Goal: Information Seeking & Learning: Compare options

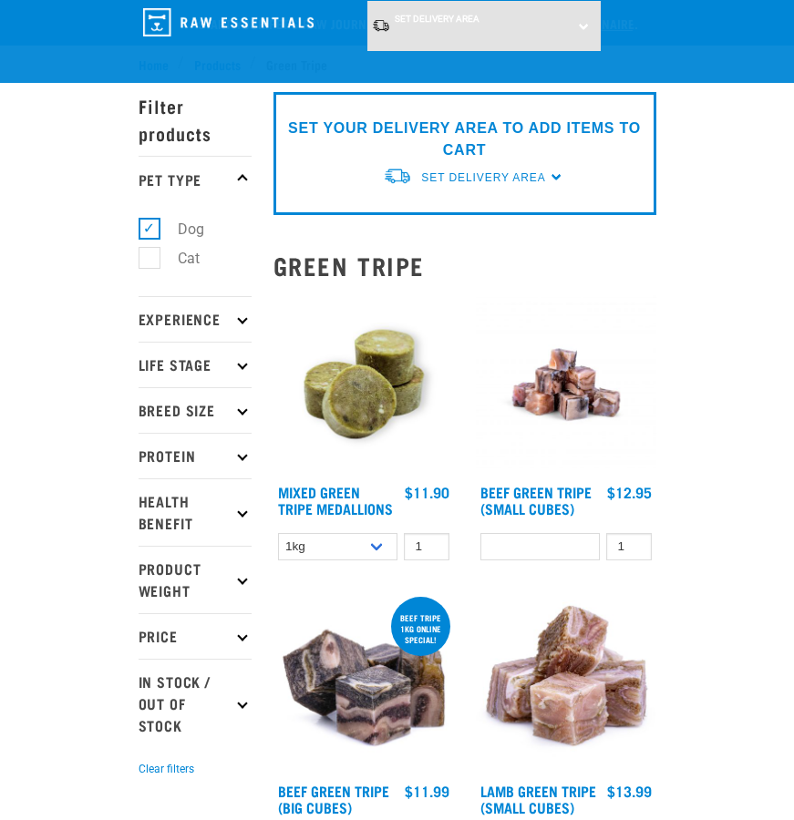
select select
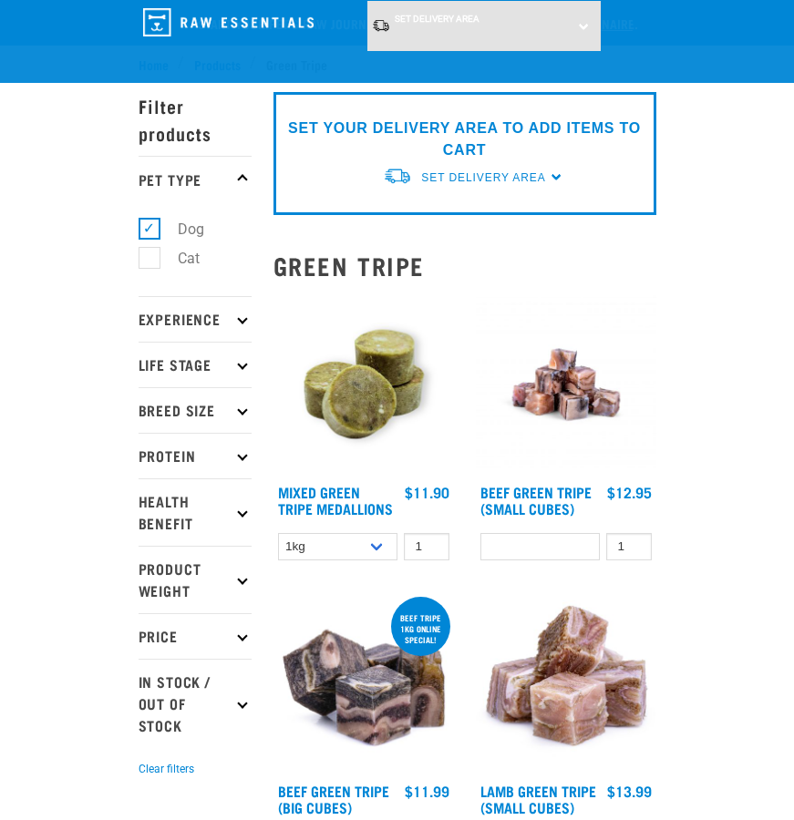
select select
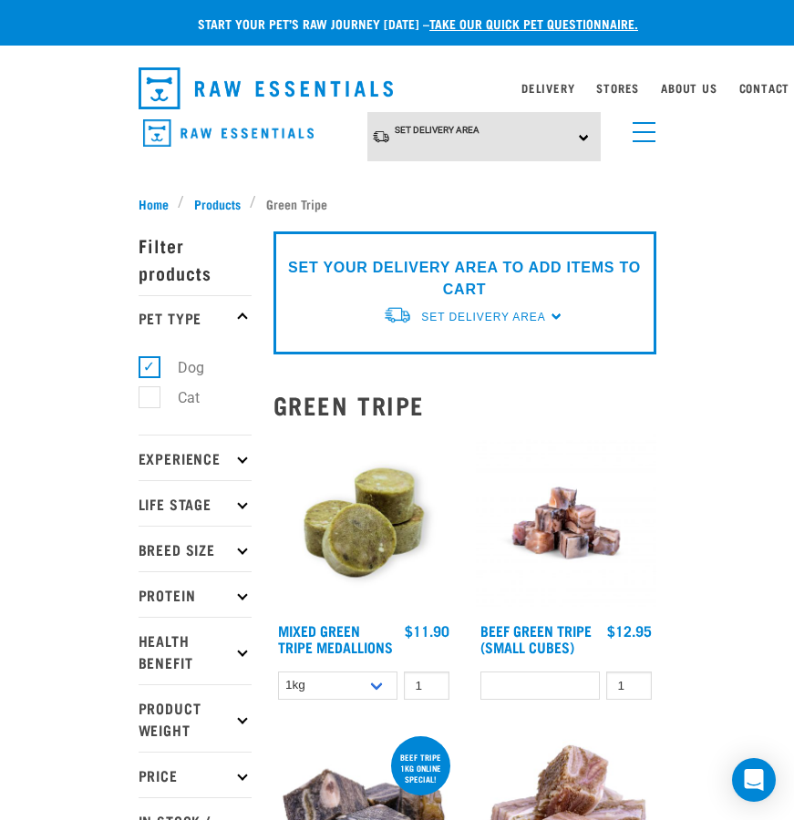
click at [646, 140] on span "menu" at bounding box center [643, 141] width 23 height 2
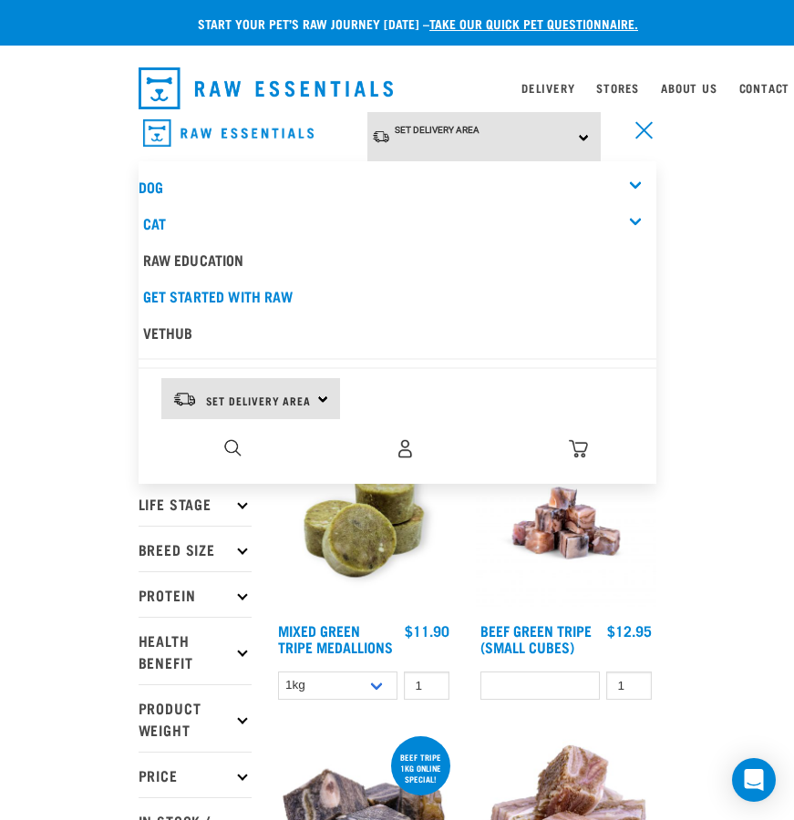
click at [333, 188] on div "Dog" at bounding box center [398, 187] width 518 height 36
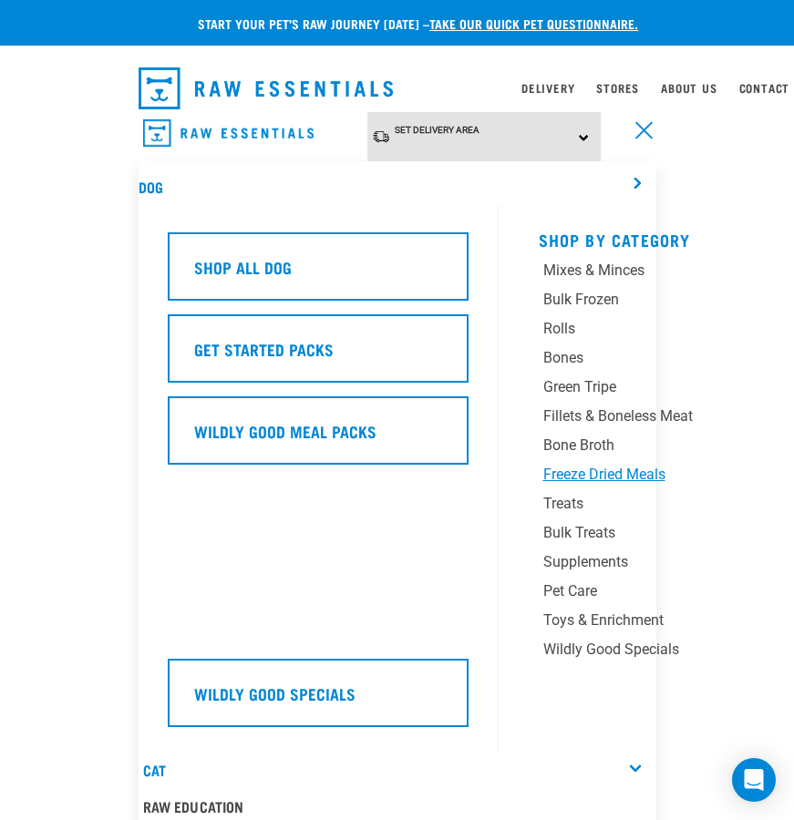
click at [610, 473] on div "Freeze Dried Meals" at bounding box center [648, 475] width 210 height 22
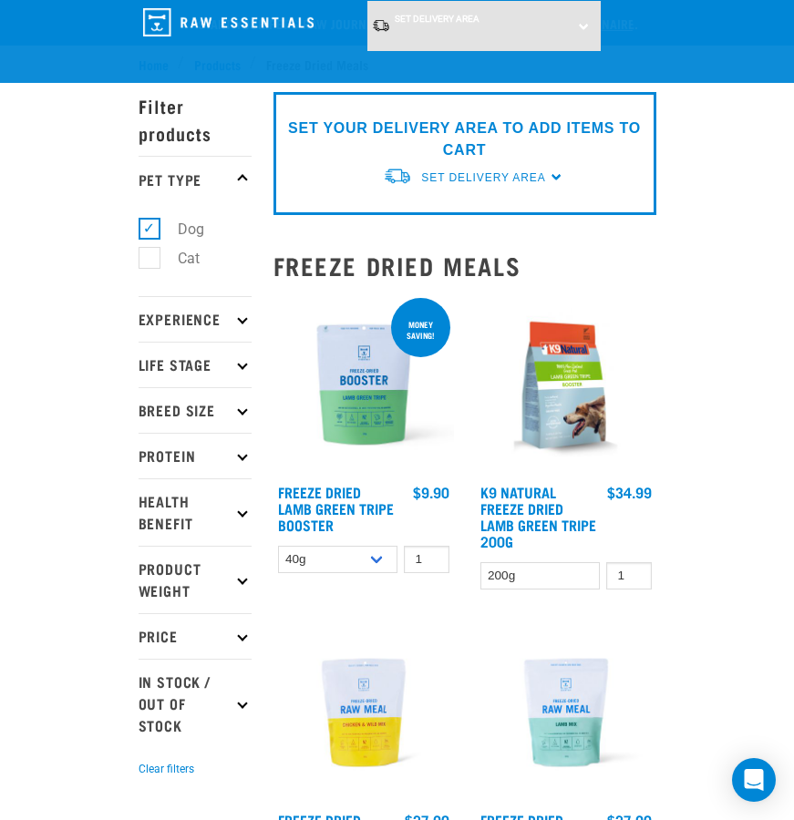
scroll to position [364, 0]
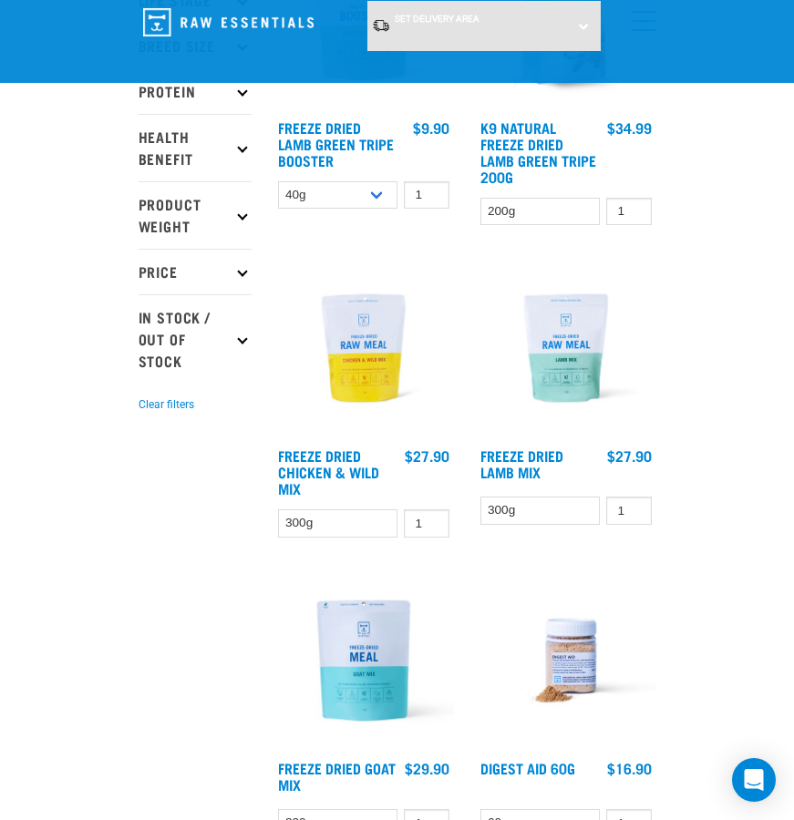
drag, startPoint x: 380, startPoint y: 339, endPoint x: 542, endPoint y: 307, distance: 165.3
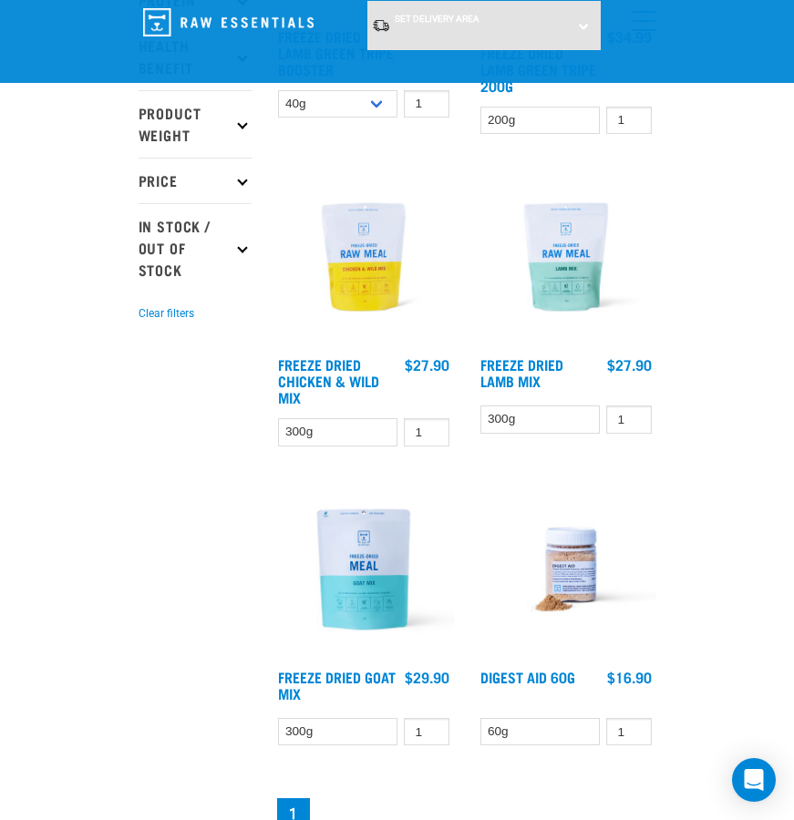
scroll to position [0, 0]
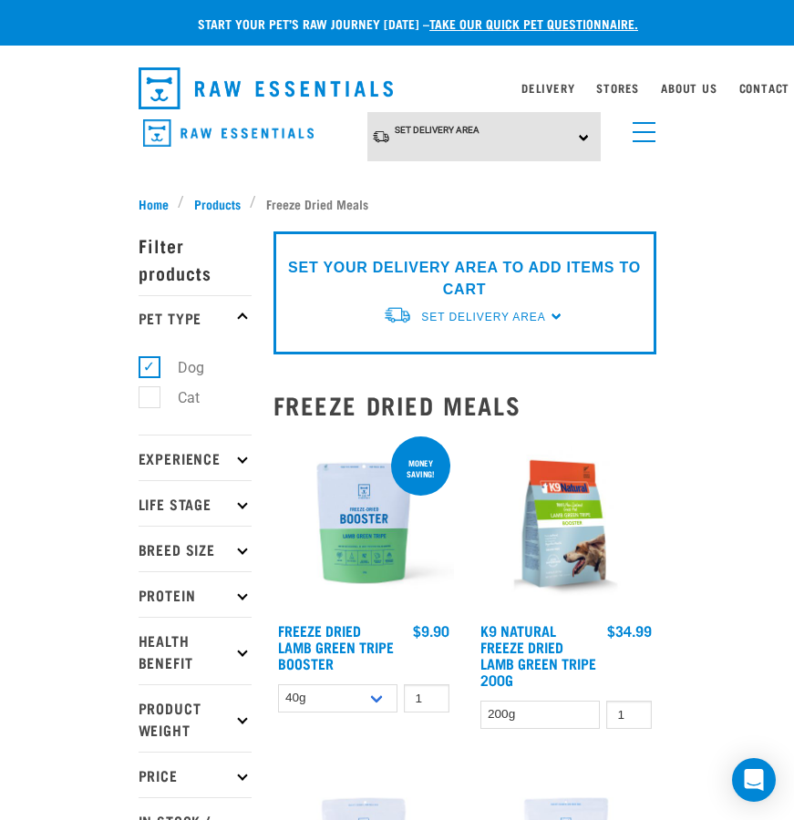
click at [659, 117] on div "Set Delivery Area North Island South Island Dog Shop All Dog Mixes & Minces" at bounding box center [397, 137] width 547 height 50
click at [644, 132] on span "menu" at bounding box center [643, 132] width 23 height 2
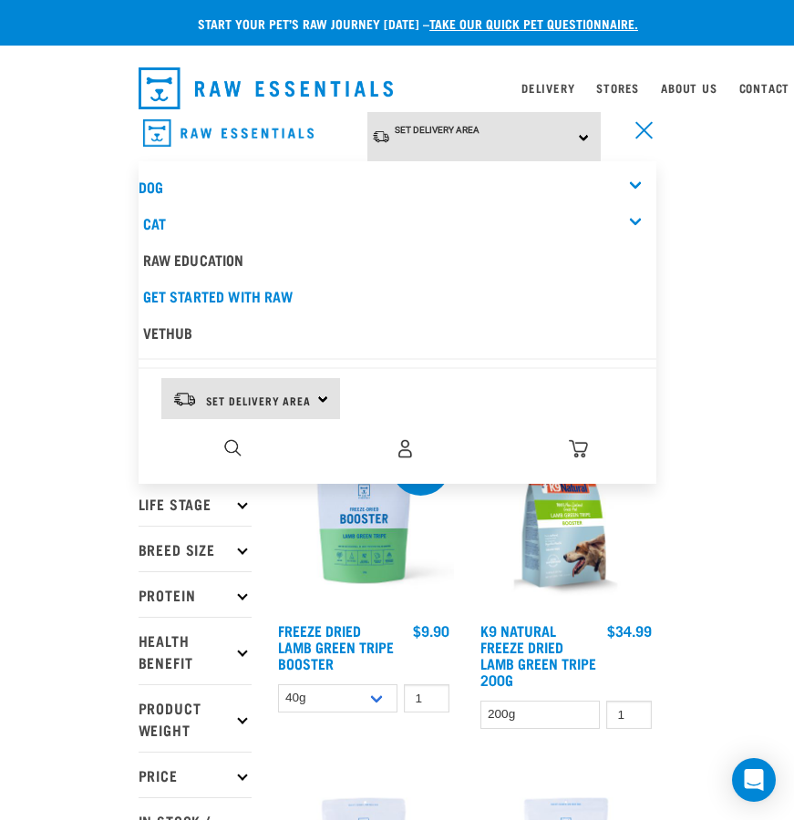
click at [331, 170] on div "Dog" at bounding box center [398, 187] width 518 height 36
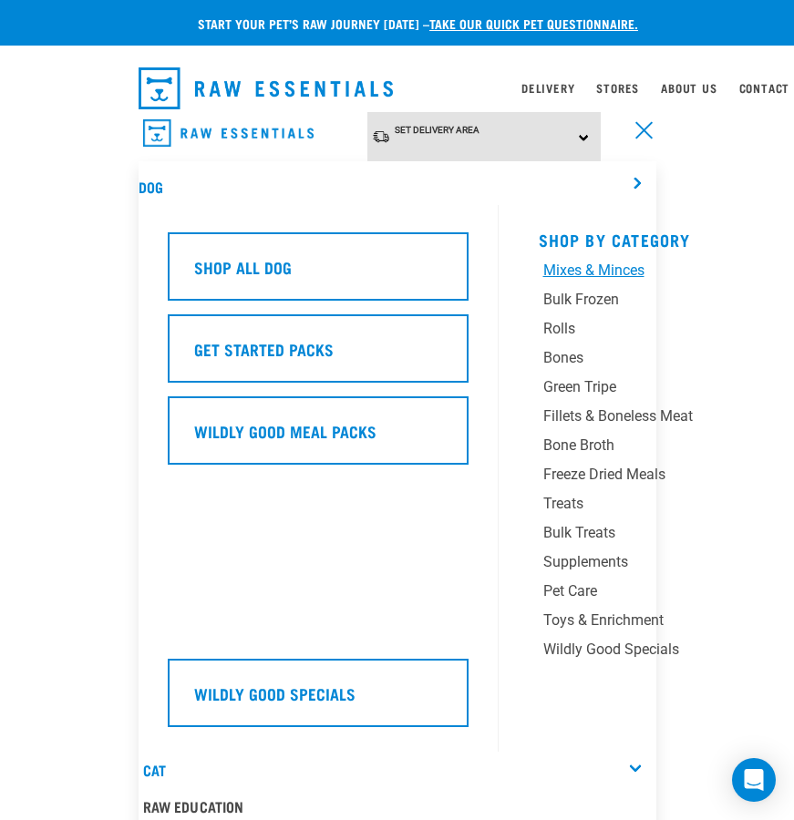
click at [583, 277] on link "Mixes & Minces" at bounding box center [653, 274] width 228 height 29
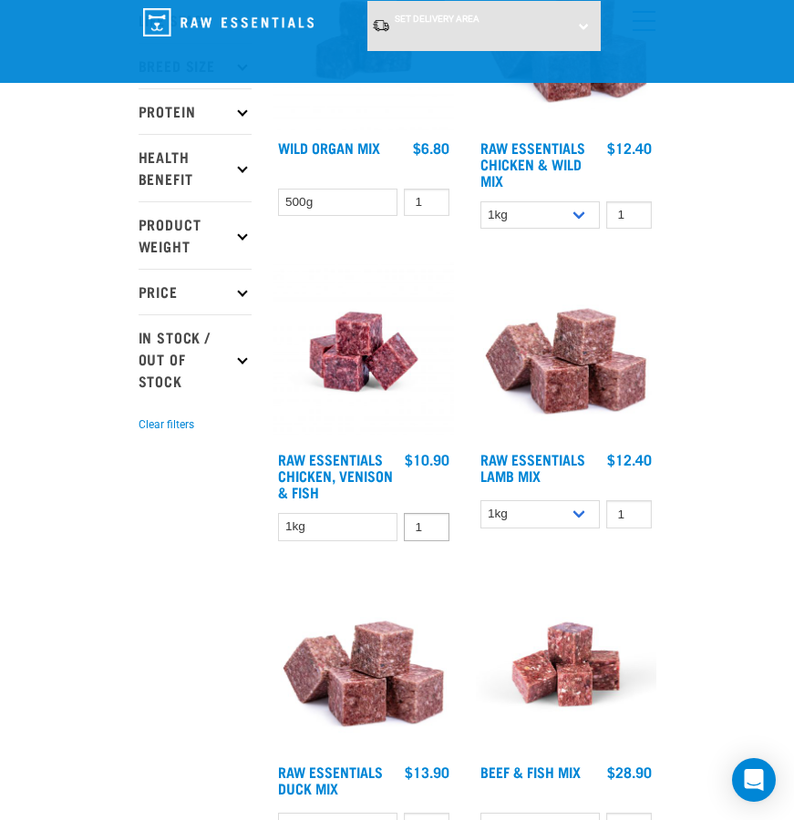
scroll to position [456, 0]
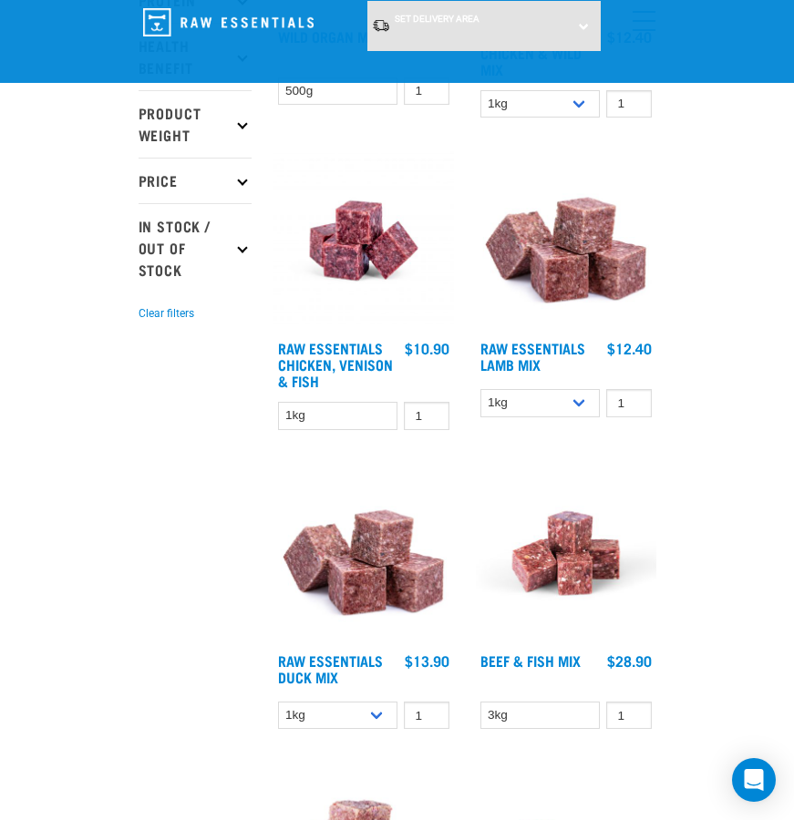
click at [412, 249] on img at bounding box center [363, 240] width 180 height 180
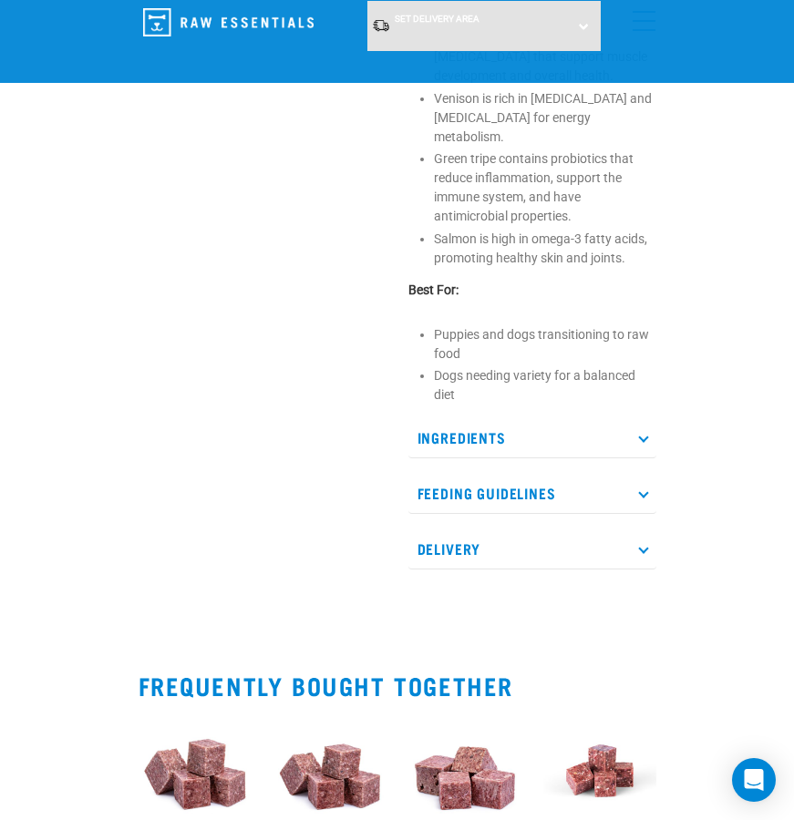
scroll to position [638, 0]
